Goal: Navigation & Orientation: Find specific page/section

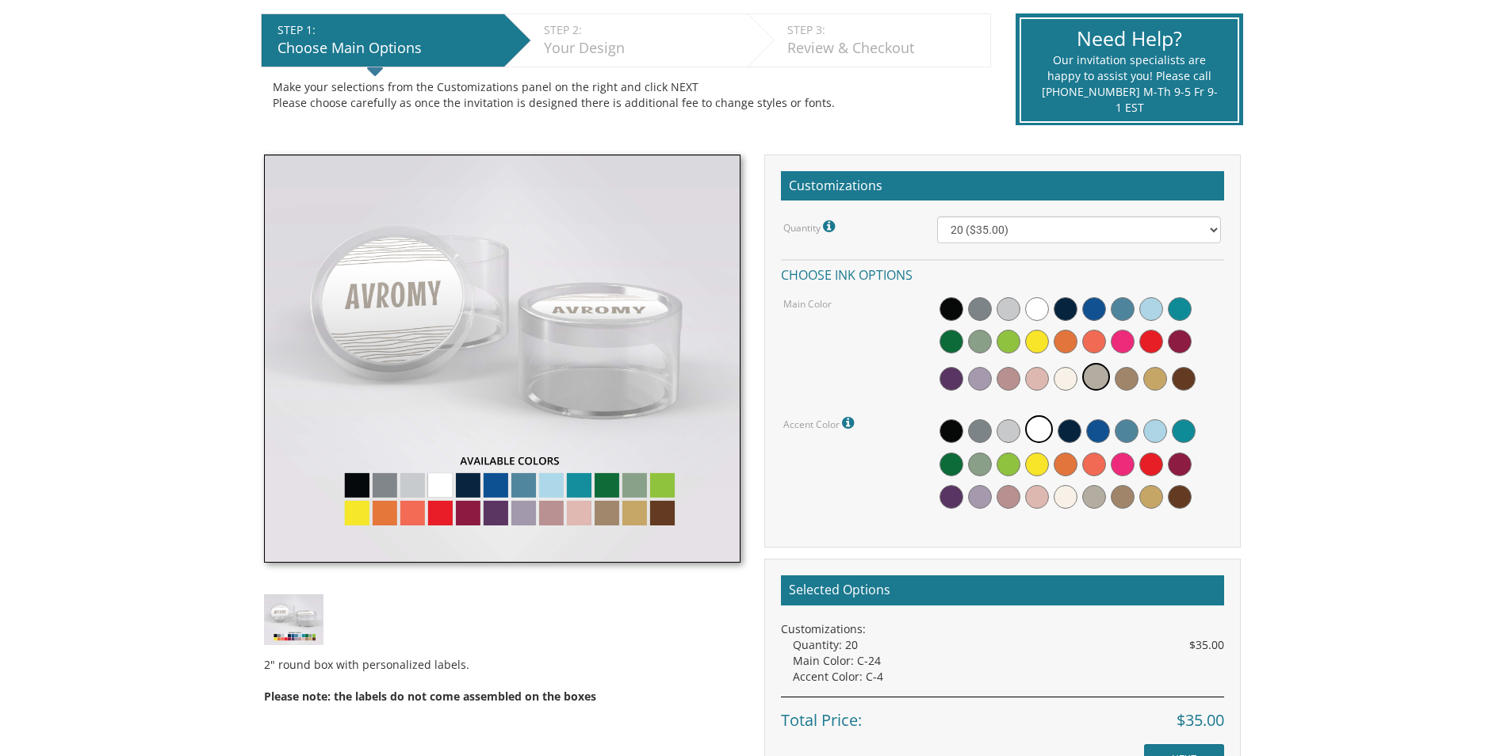
scroll to position [317, 0]
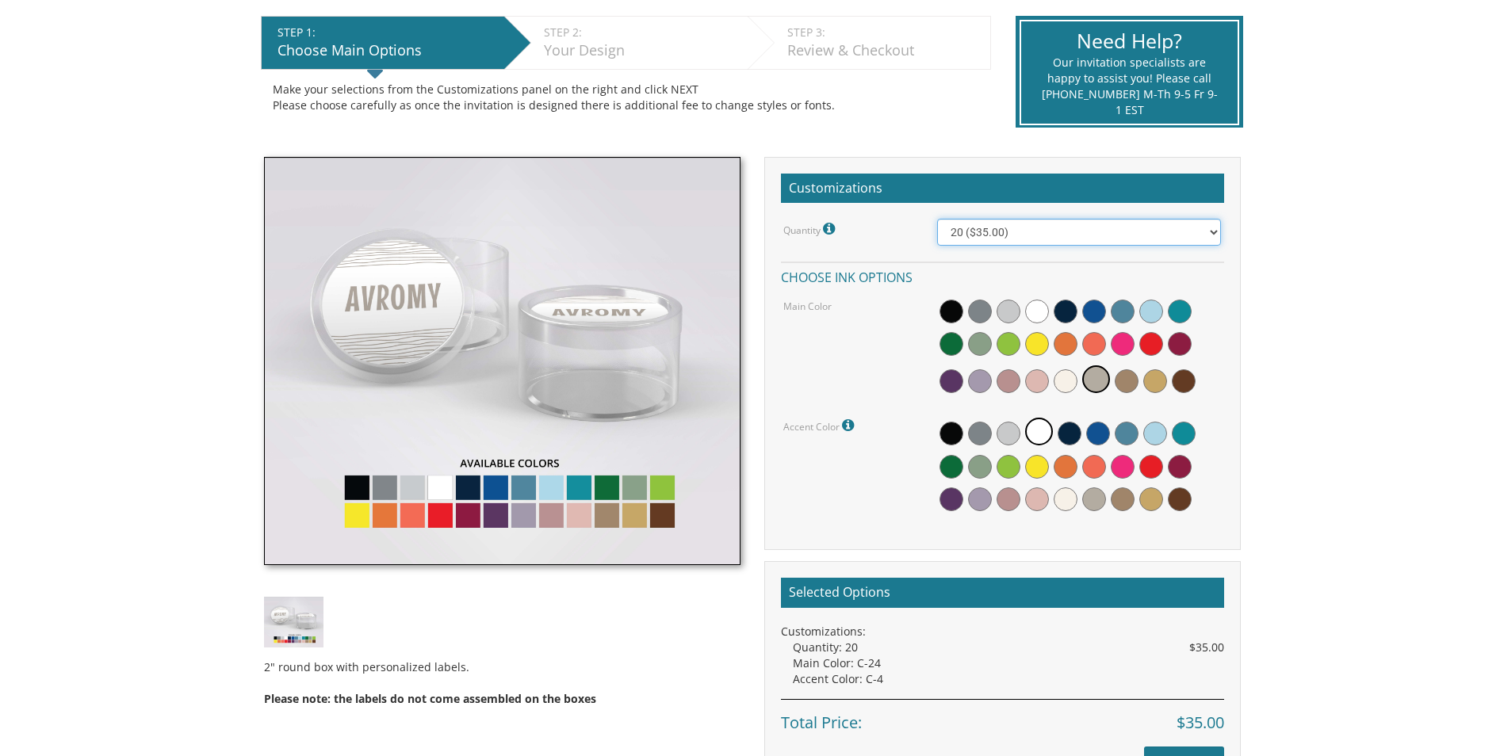
click at [1025, 239] on select "20 ($35.00) 40 ($53.00) 60 ($65.00) 80 ($75.00) 100 ($85.00)" at bounding box center [1079, 232] width 284 height 27
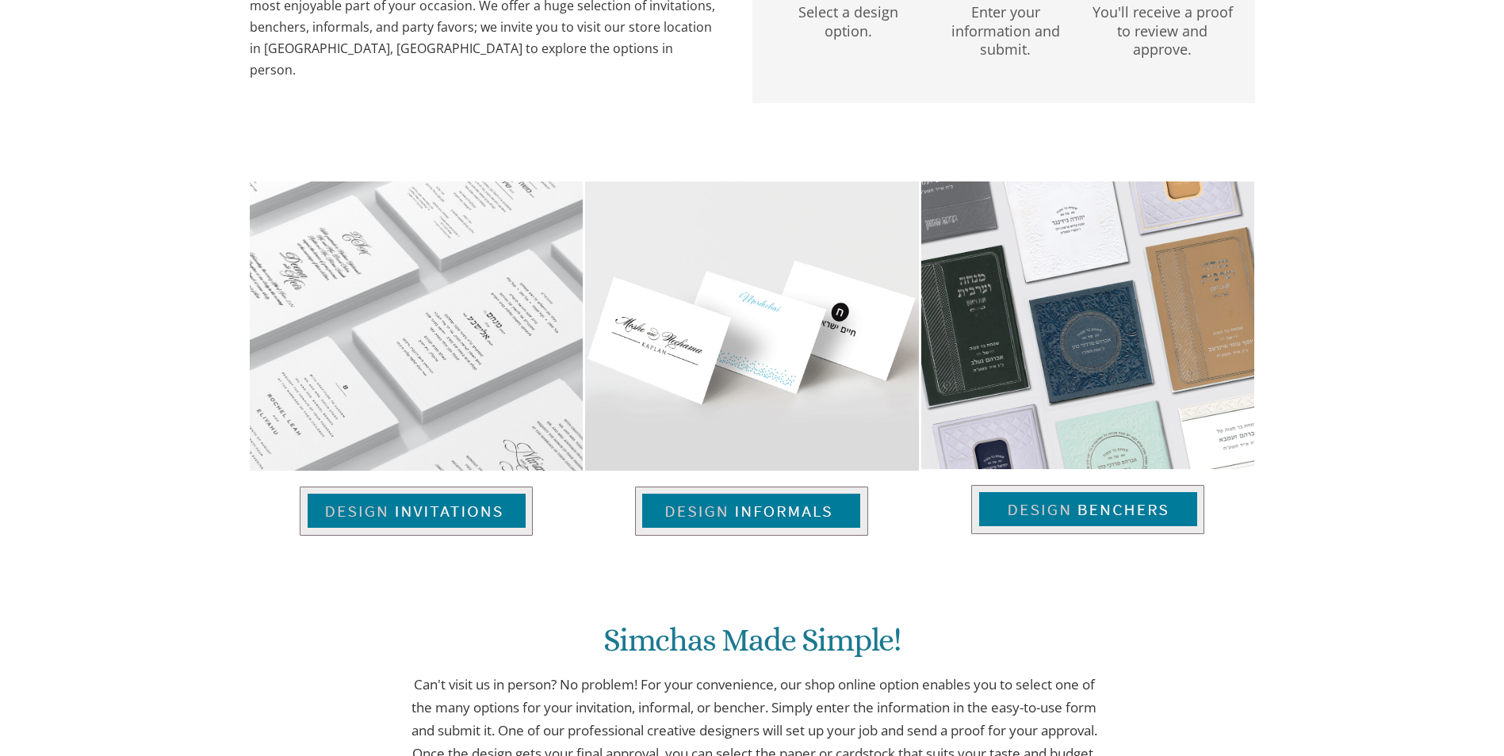
scroll to position [947, 0]
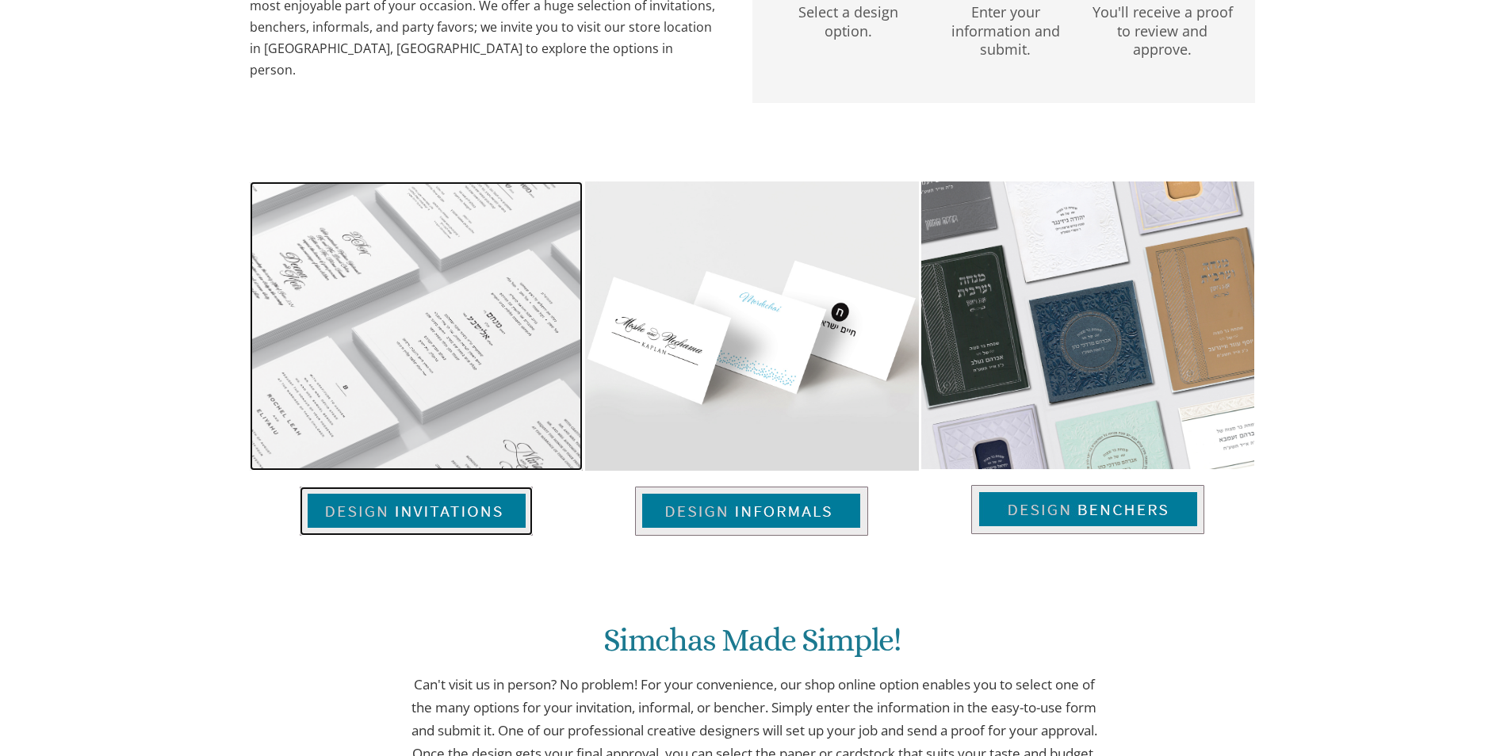
click at [403, 500] on img at bounding box center [416, 511] width 233 height 49
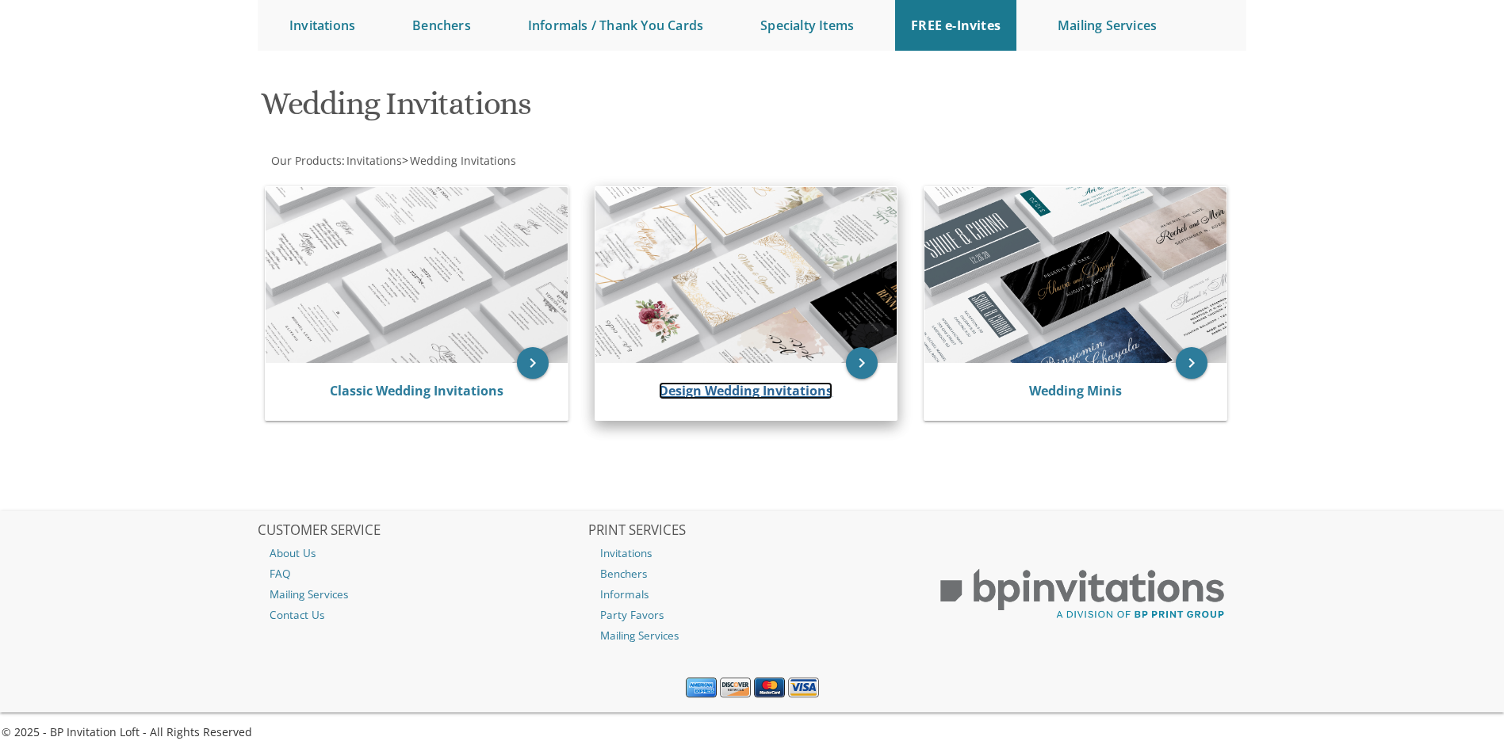
click at [753, 391] on link "Design Wedding Invitations" at bounding box center [746, 390] width 174 height 17
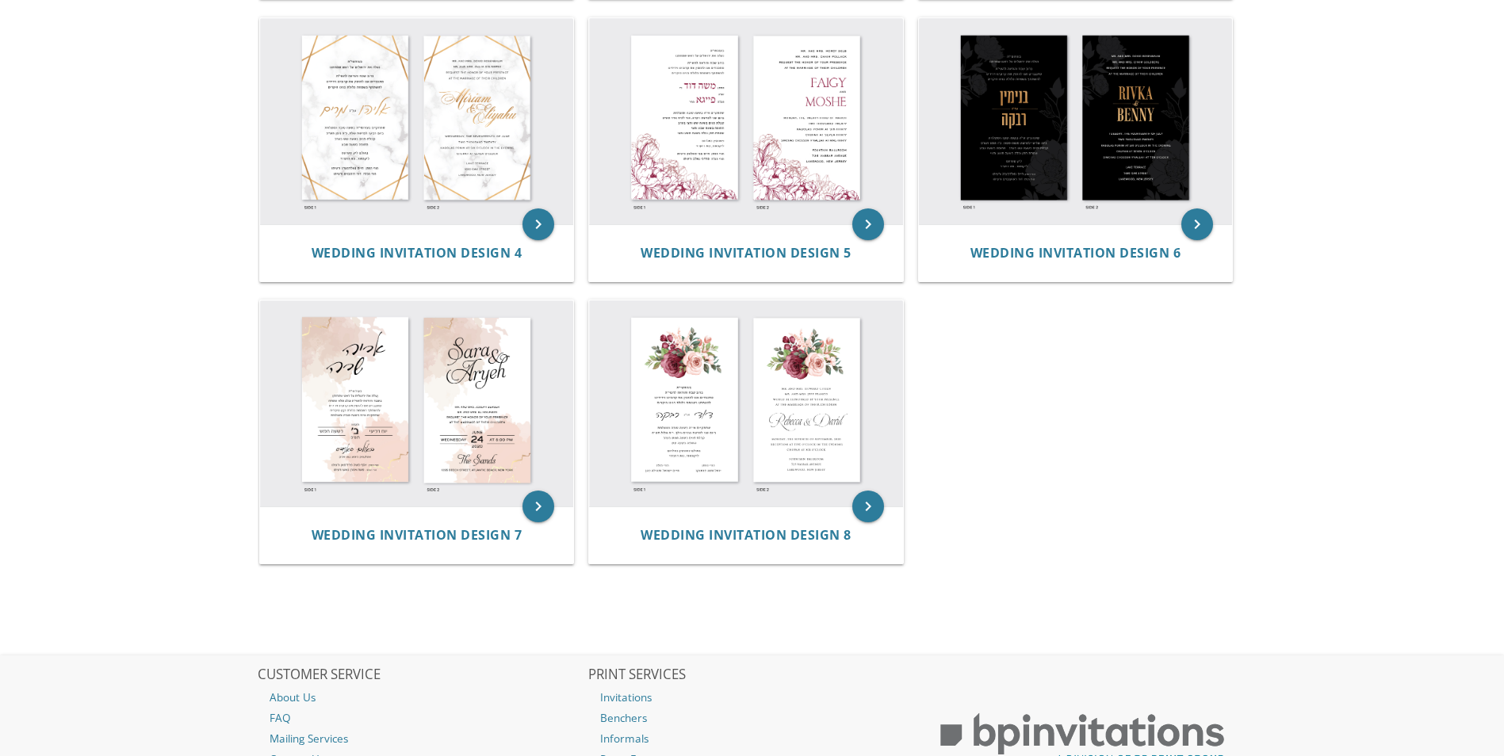
scroll to position [753, 0]
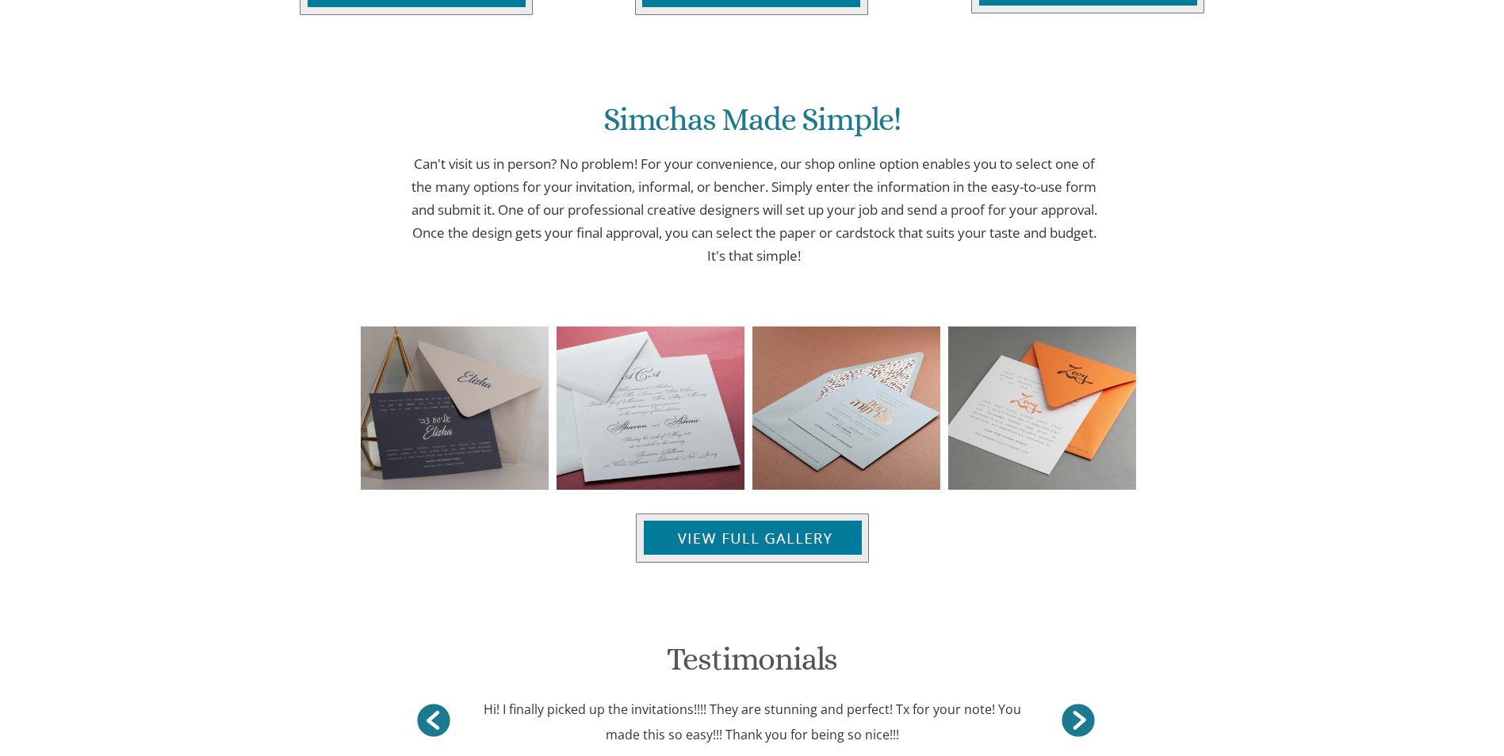
scroll to position [1579, 0]
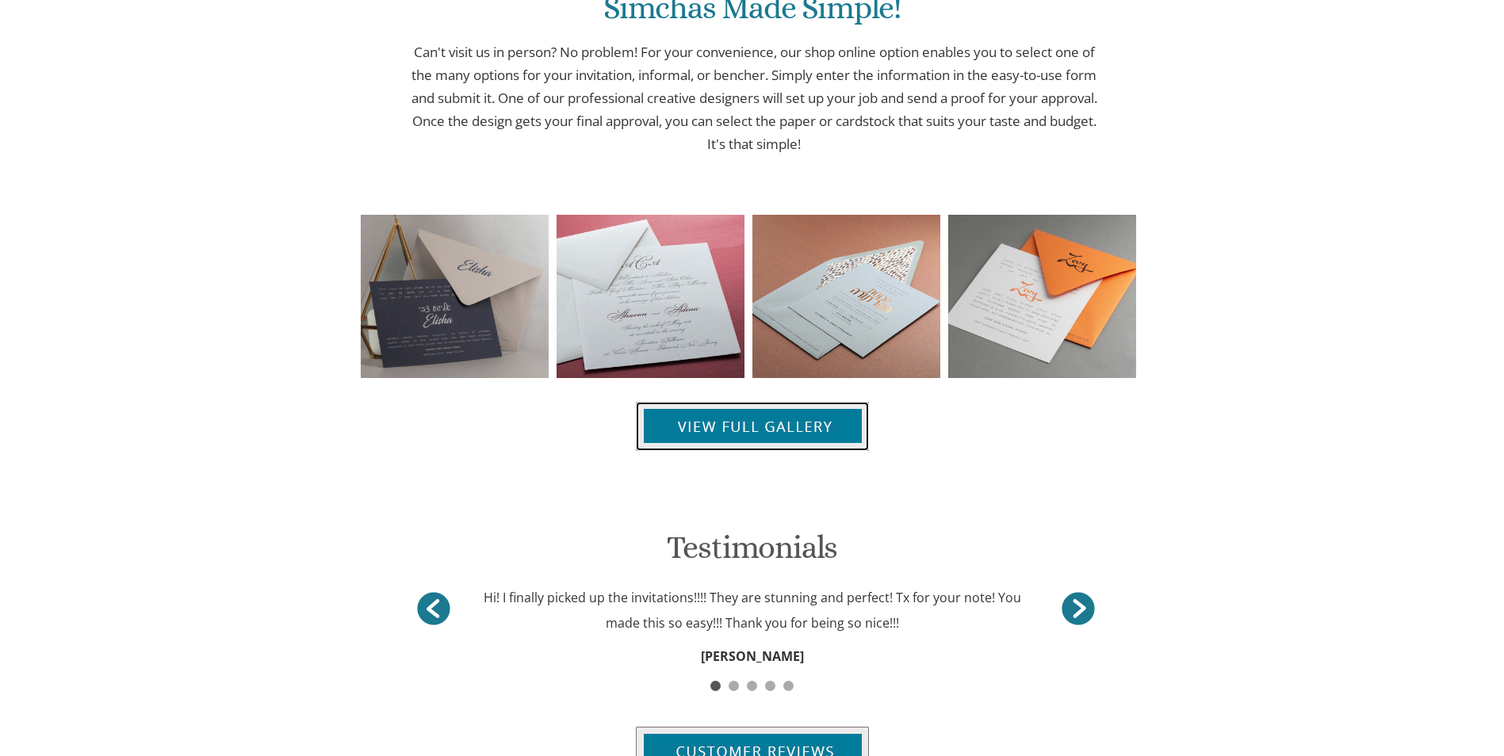
click at [795, 433] on img at bounding box center [752, 426] width 233 height 49
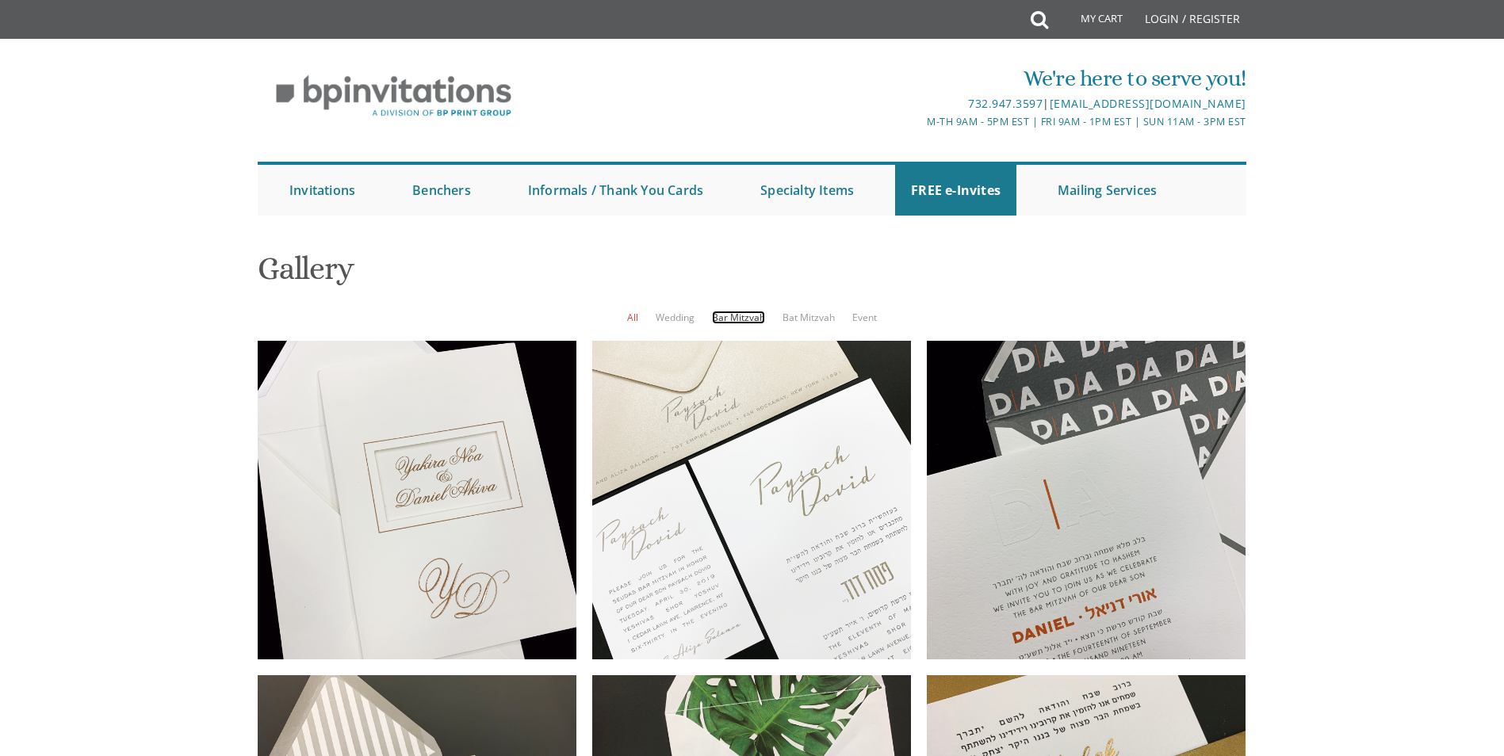
click at [737, 316] on link "Bar Mitzvah" at bounding box center [738, 317] width 53 height 13
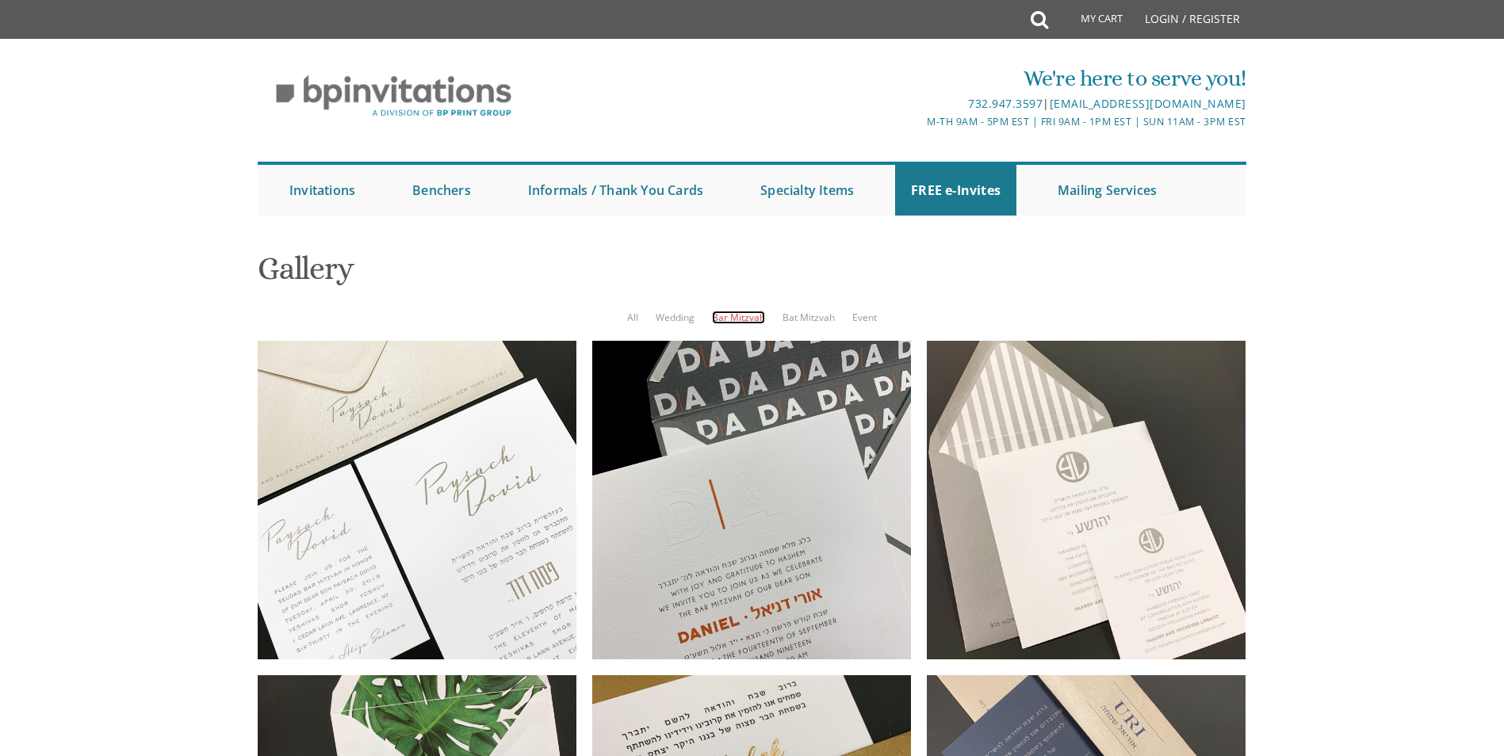
scroll to position [238, 0]
